Goal: Task Accomplishment & Management: Use online tool/utility

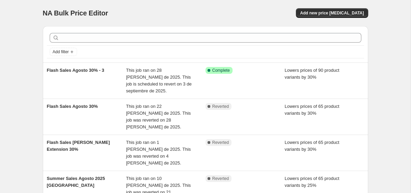
scroll to position [2, 0]
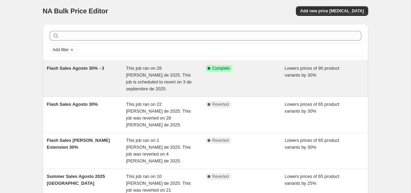
click at [152, 72] on div "This job ran on 28 [PERSON_NAME] de 2025. This job is scheduled to revert on 3 …" at bounding box center [166, 78] width 80 height 27
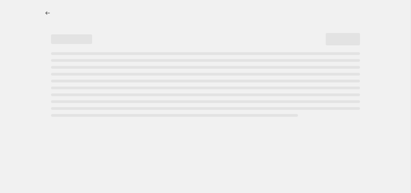
select select "percentage"
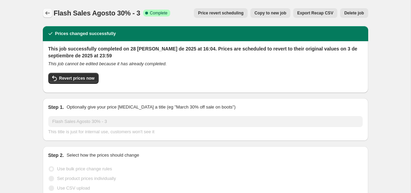
click at [45, 11] on icon "Price change jobs" at bounding box center [47, 13] width 7 height 7
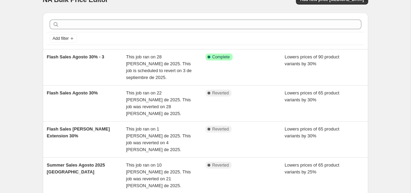
scroll to position [15, 0]
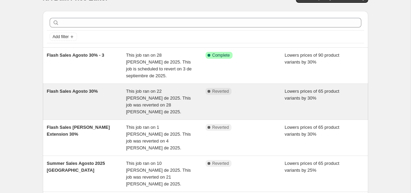
click at [98, 90] on span "Flash Sales Agosto 30%" at bounding box center [72, 90] width 51 height 5
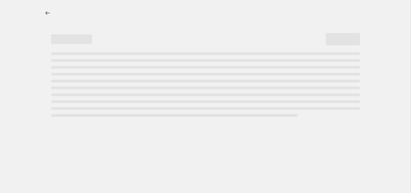
select select "percentage"
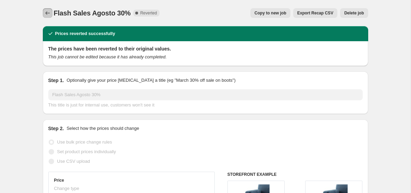
click at [50, 12] on icon "Price change jobs" at bounding box center [47, 13] width 7 height 7
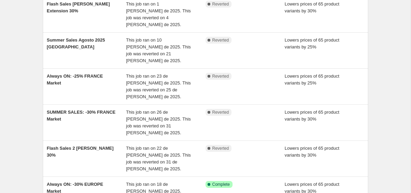
scroll to position [137, 0]
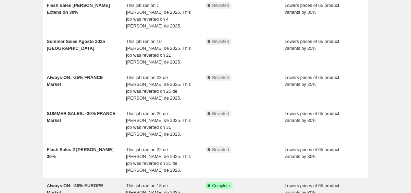
click at [97, 183] on span "Always ON: -30% EUROPE Market" at bounding box center [75, 189] width 57 height 12
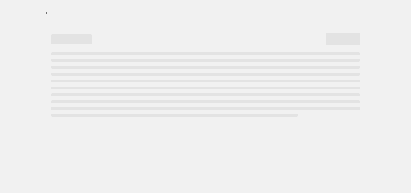
select select "percentage"
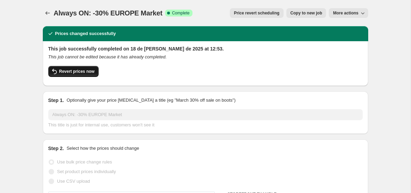
click at [71, 73] on span "Revert prices now" at bounding box center [76, 71] width 35 height 5
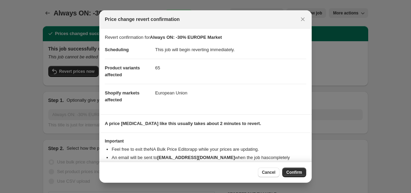
scroll to position [23, 0]
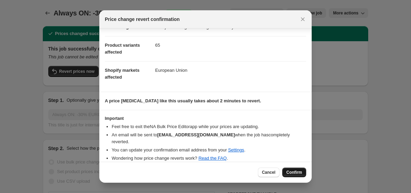
click at [297, 172] on span "Confirm" at bounding box center [295, 171] width 16 height 5
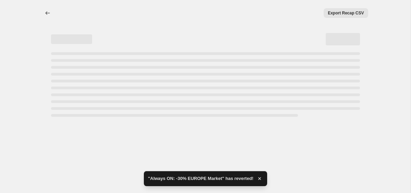
select select "percentage"
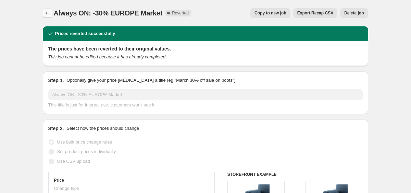
click at [45, 9] on button "Price change jobs" at bounding box center [48, 13] width 10 height 10
